Goal: Task Accomplishment & Management: Manage account settings

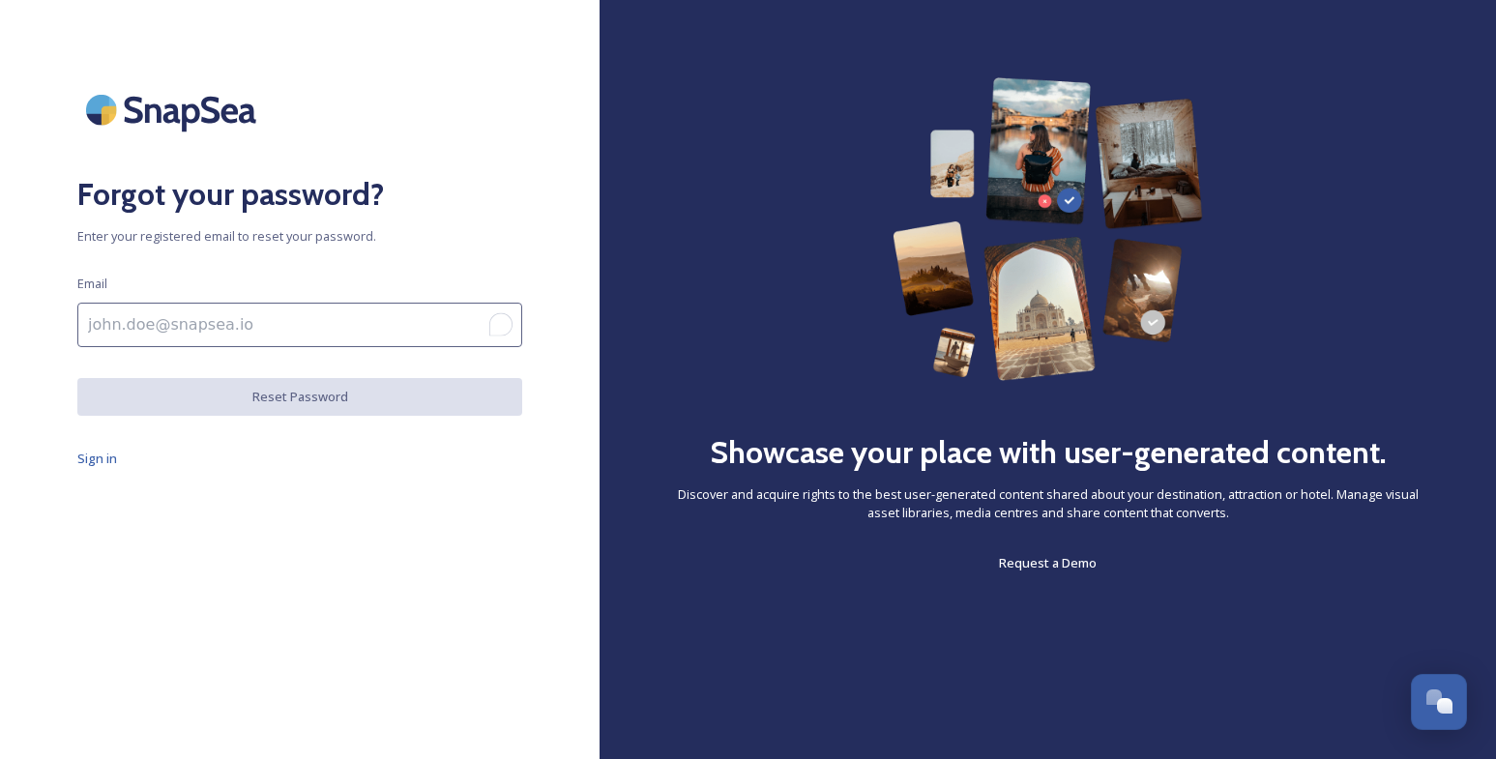
click at [167, 318] on input "To enrich screen reader interactions, please activate Accessibility in Grammarl…" at bounding box center [299, 325] width 445 height 44
type input "[EMAIL_ADDRESS][DOMAIN_NAME]"
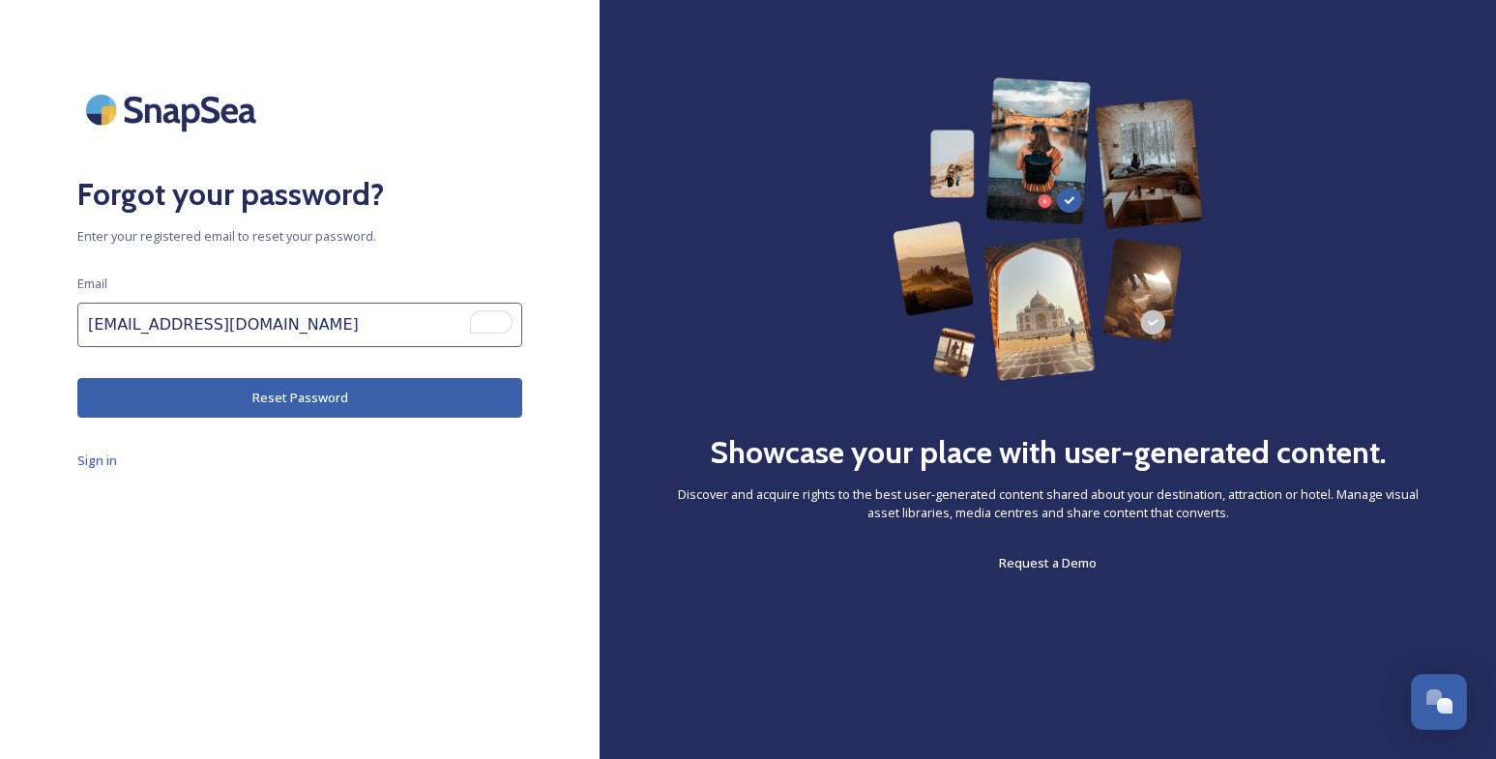
click at [284, 401] on button "Reset Password" at bounding box center [299, 398] width 445 height 40
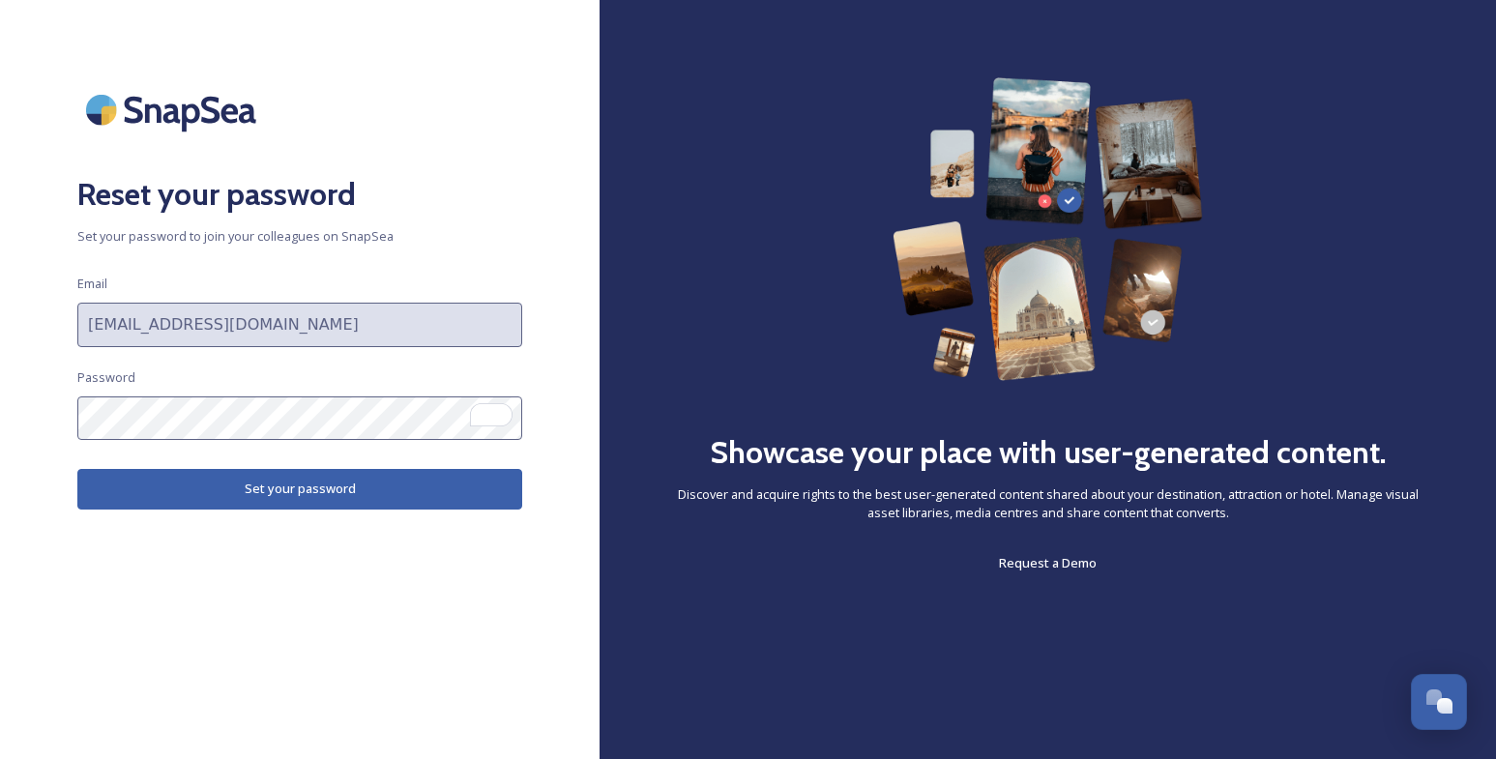
click at [304, 489] on button "Set your password" at bounding box center [299, 489] width 445 height 40
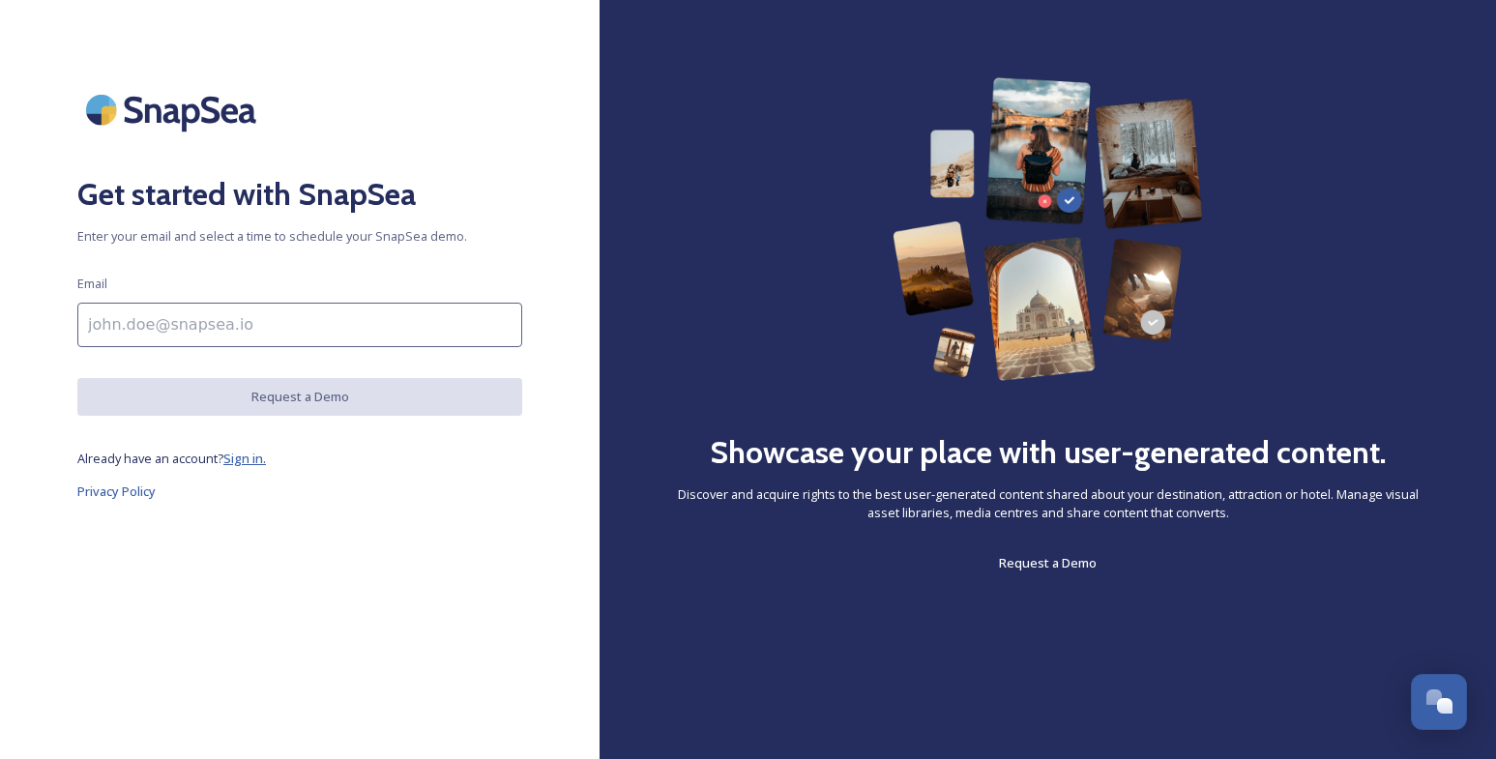
click at [257, 459] on span "Sign in." at bounding box center [244, 458] width 43 height 17
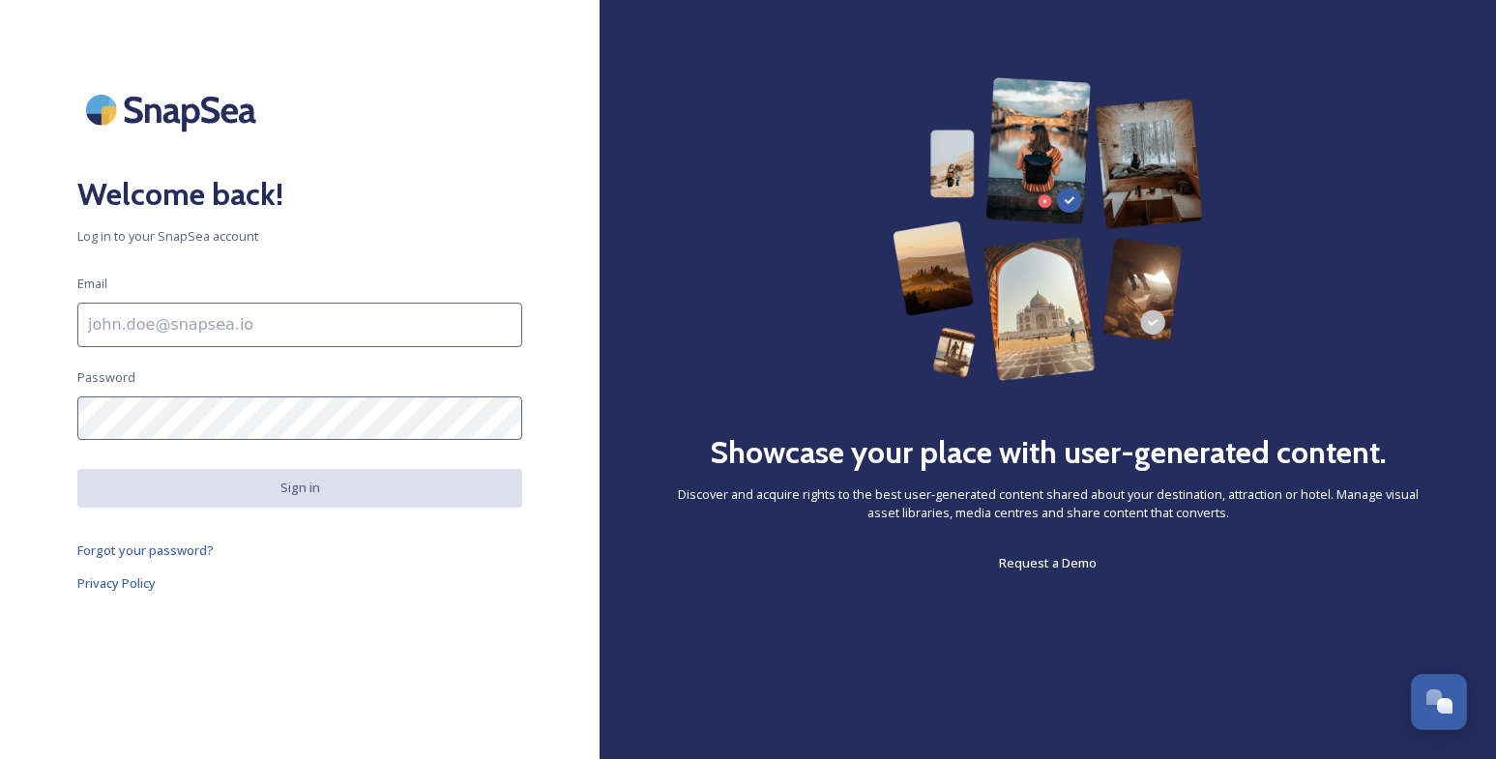
click at [163, 325] on input at bounding box center [299, 325] width 445 height 44
type input "lauren@launchvt.com"
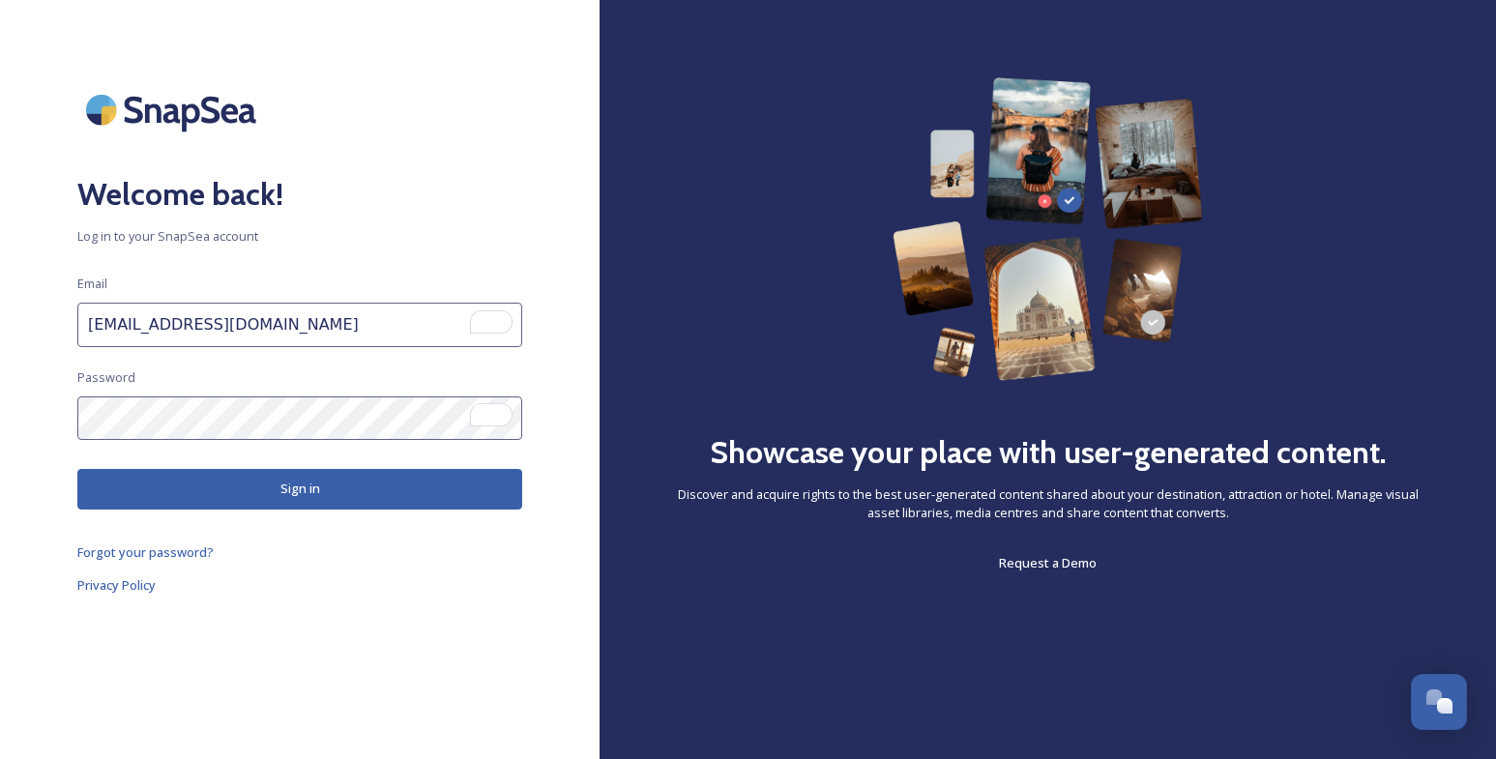
click at [293, 488] on button "Sign in" at bounding box center [299, 489] width 445 height 40
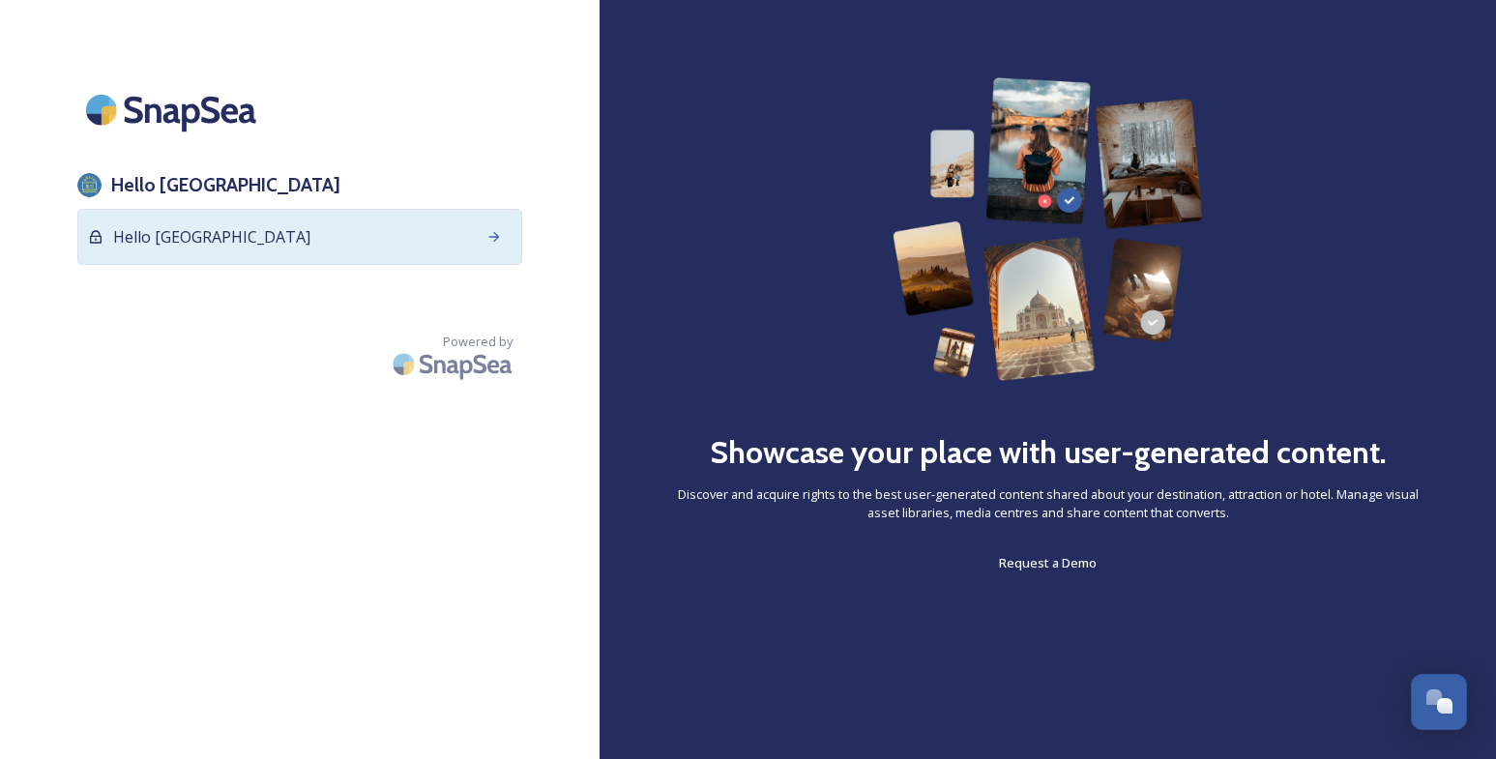
click at [401, 243] on div "Hello [GEOGRAPHIC_DATA]" at bounding box center [299, 237] width 445 height 56
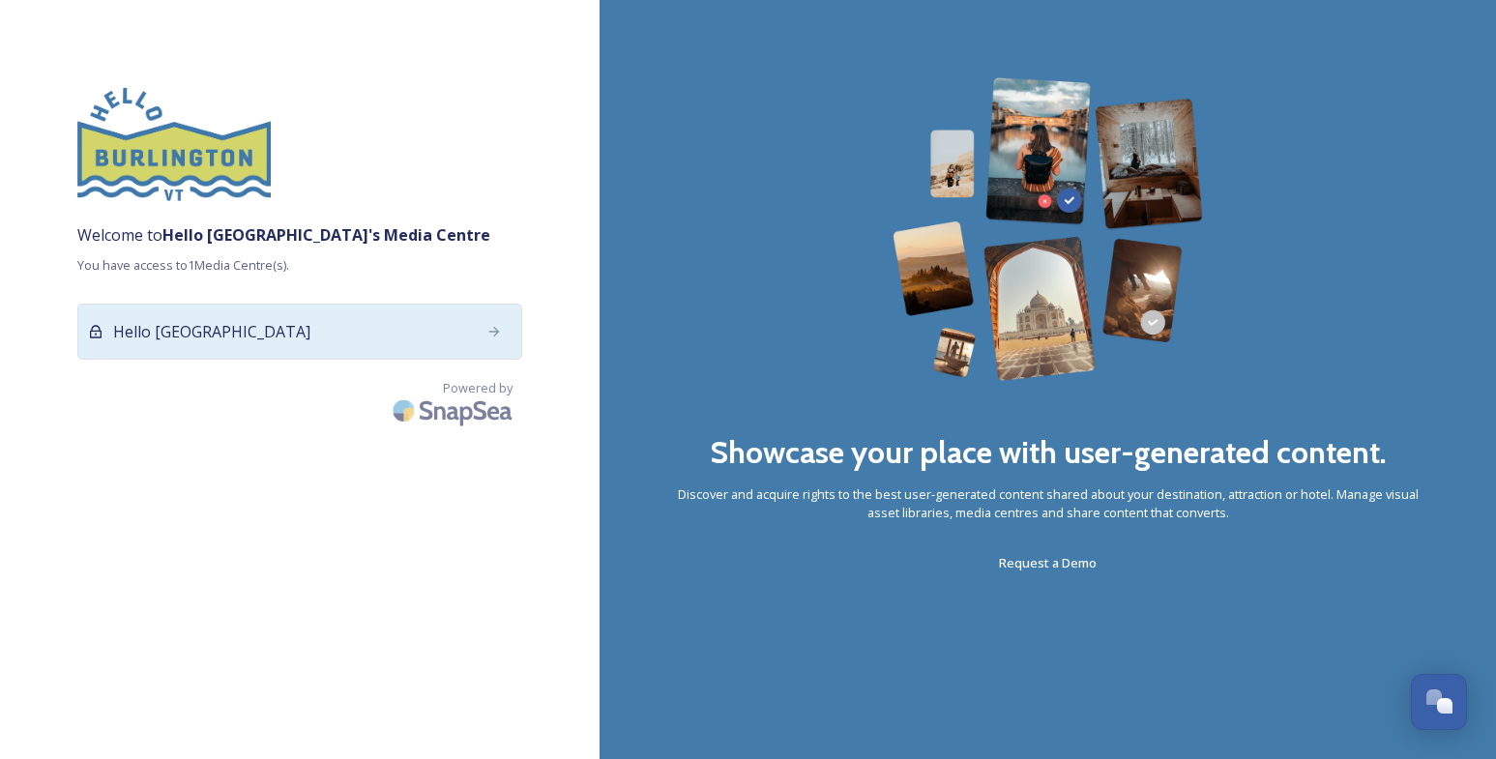
click at [494, 329] on icon at bounding box center [494, 331] width 15 height 15
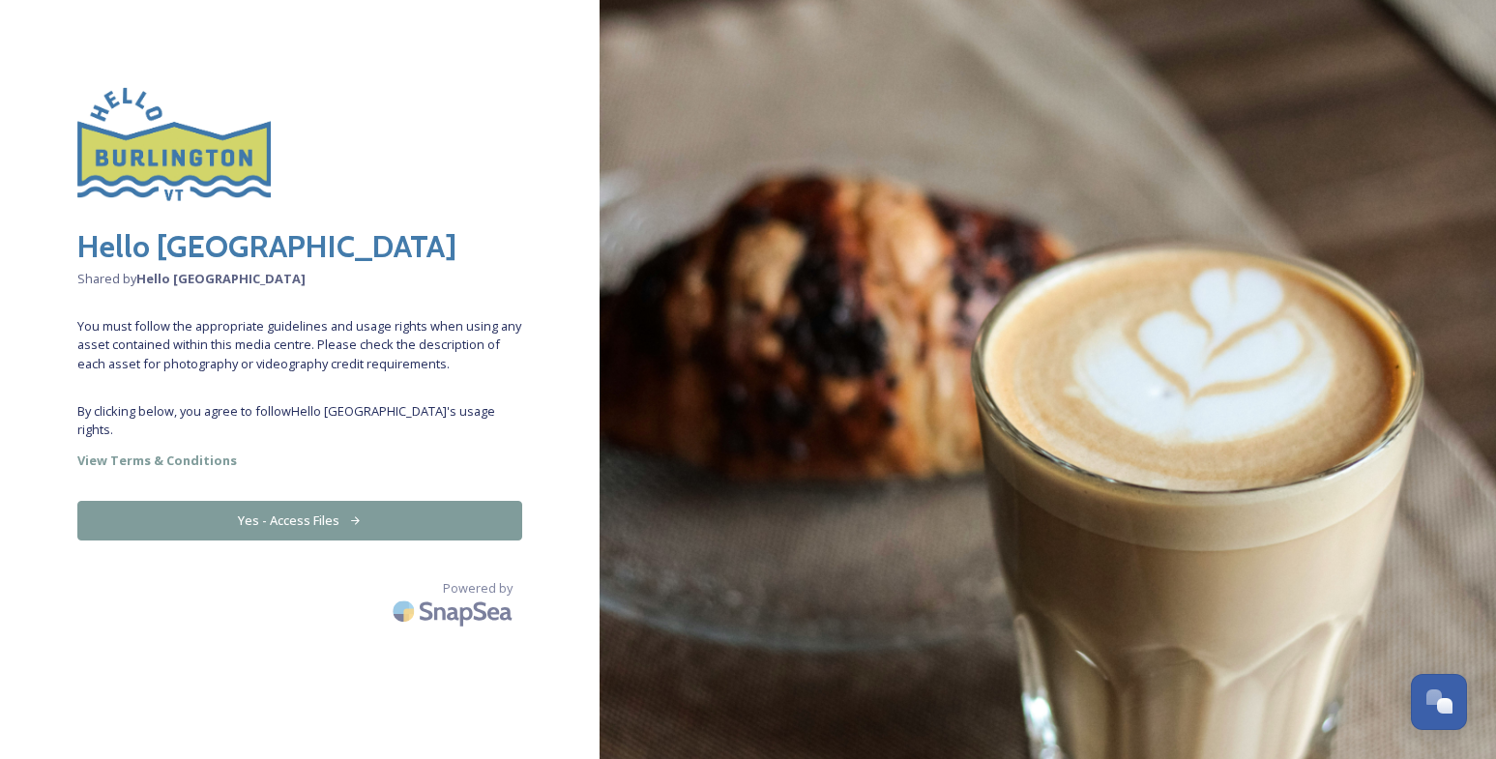
click at [318, 501] on button "Yes - Access Files" at bounding box center [299, 521] width 445 height 40
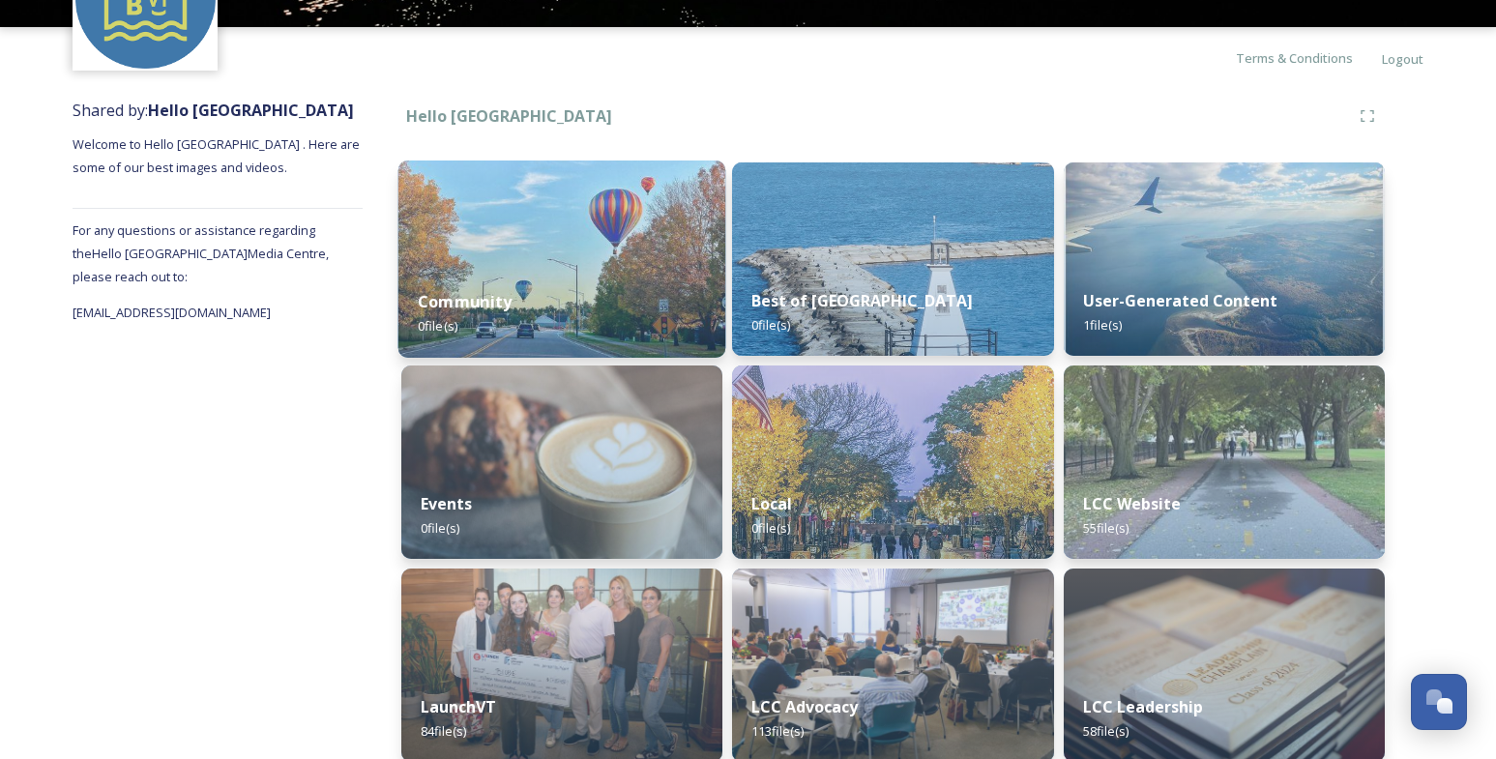
scroll to position [169, 0]
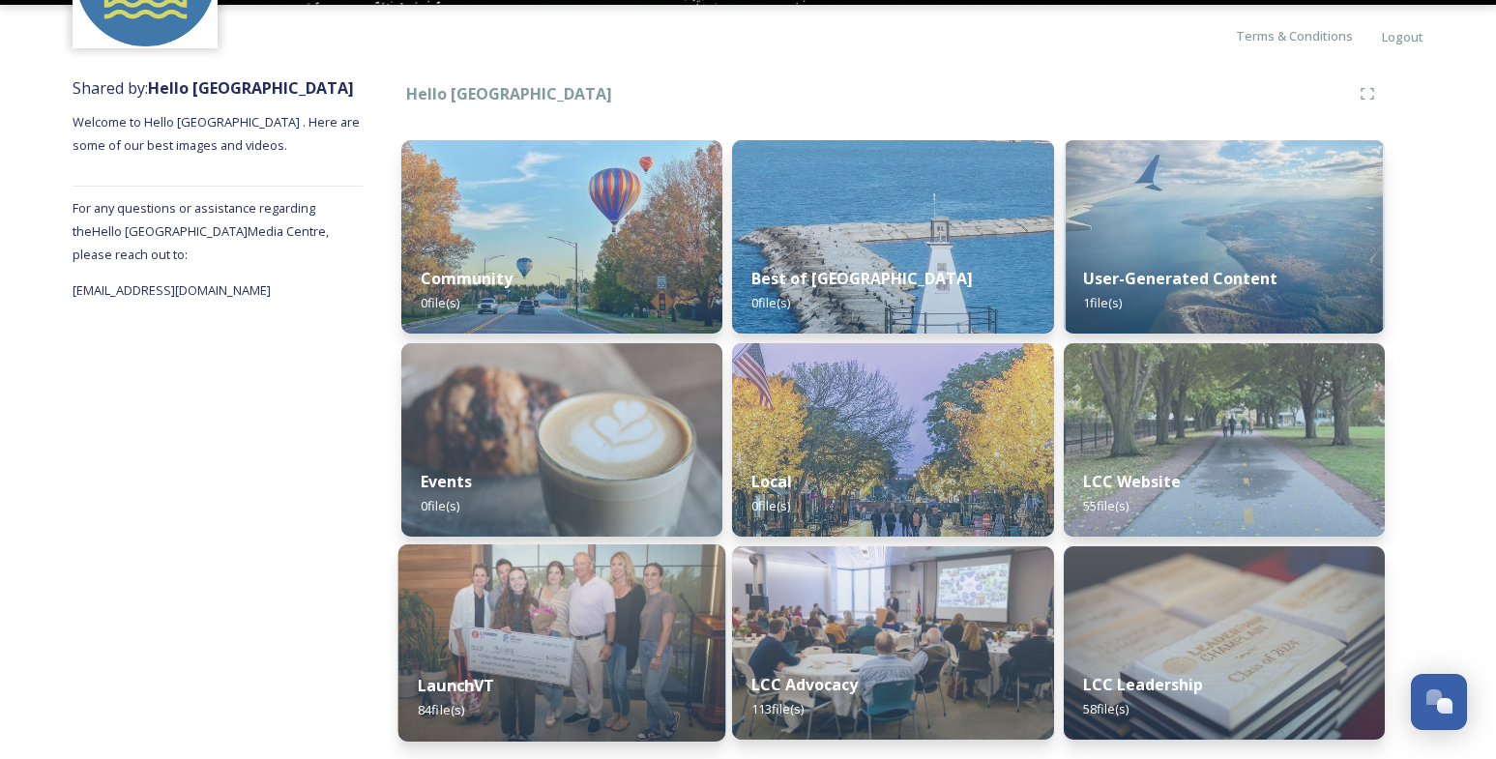
click at [615, 592] on img at bounding box center [563, 643] width 328 height 197
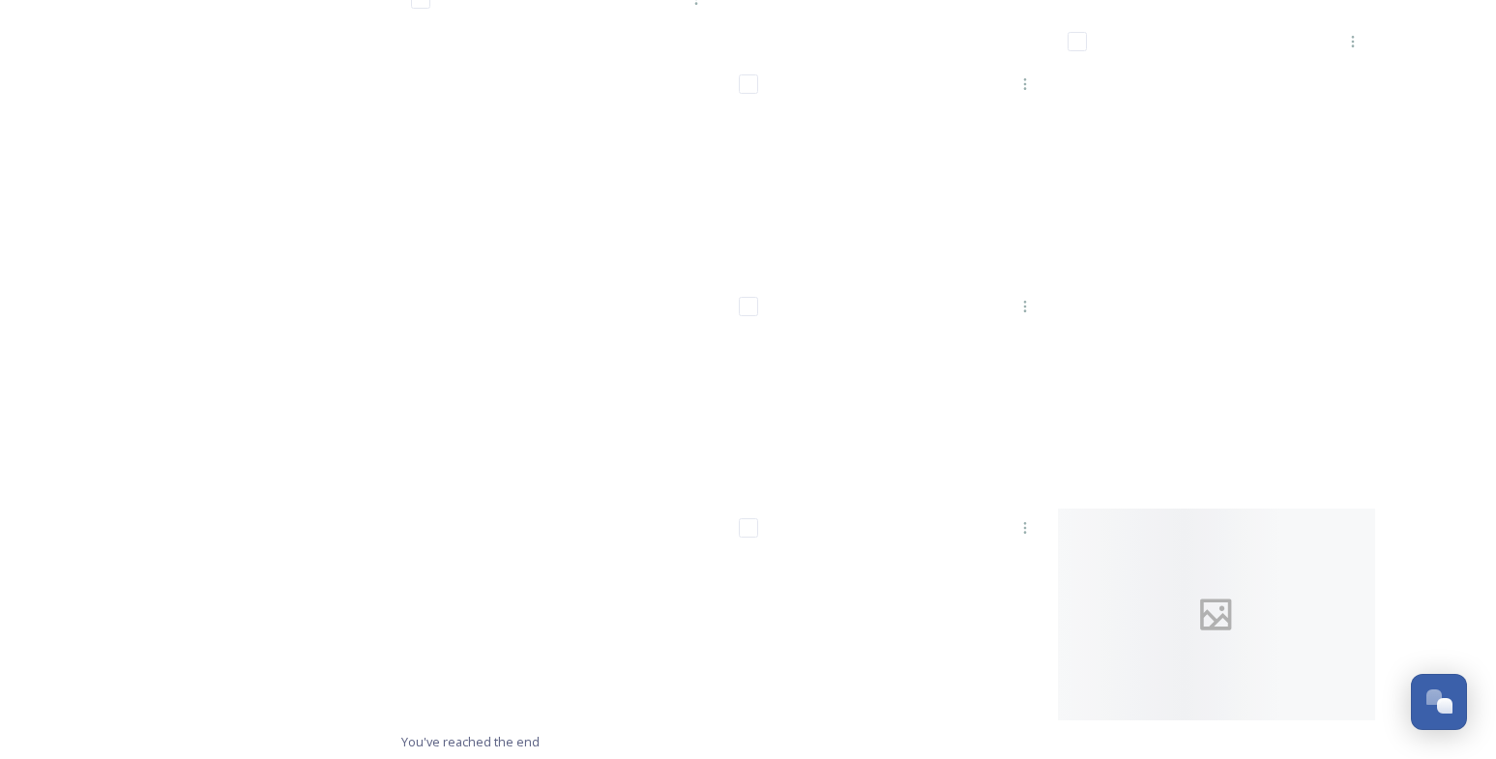
scroll to position [7181, 0]
